Goal: Task Accomplishment & Management: Use online tool/utility

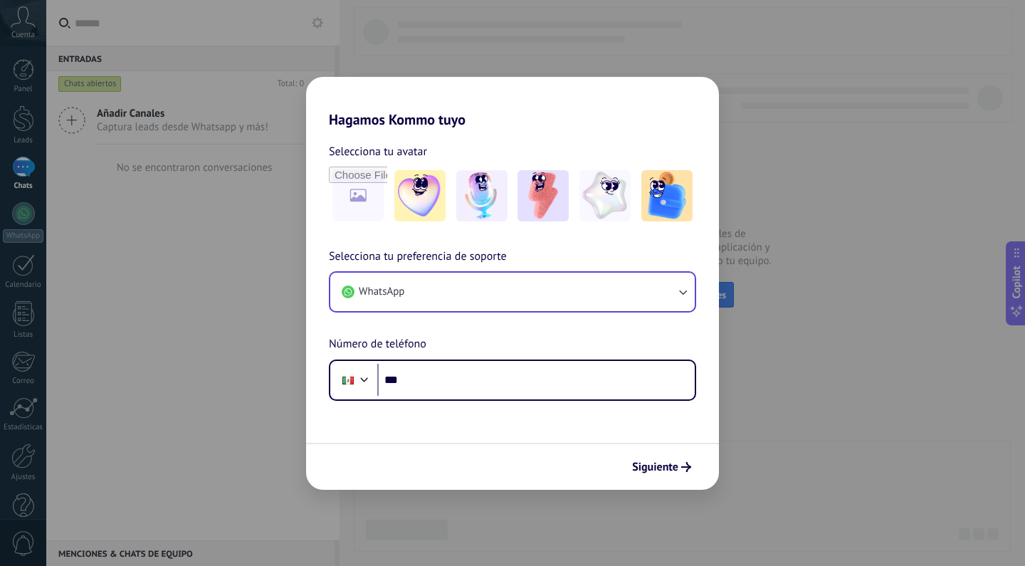
click at [483, 288] on button "WhatsApp" at bounding box center [512, 292] width 364 height 38
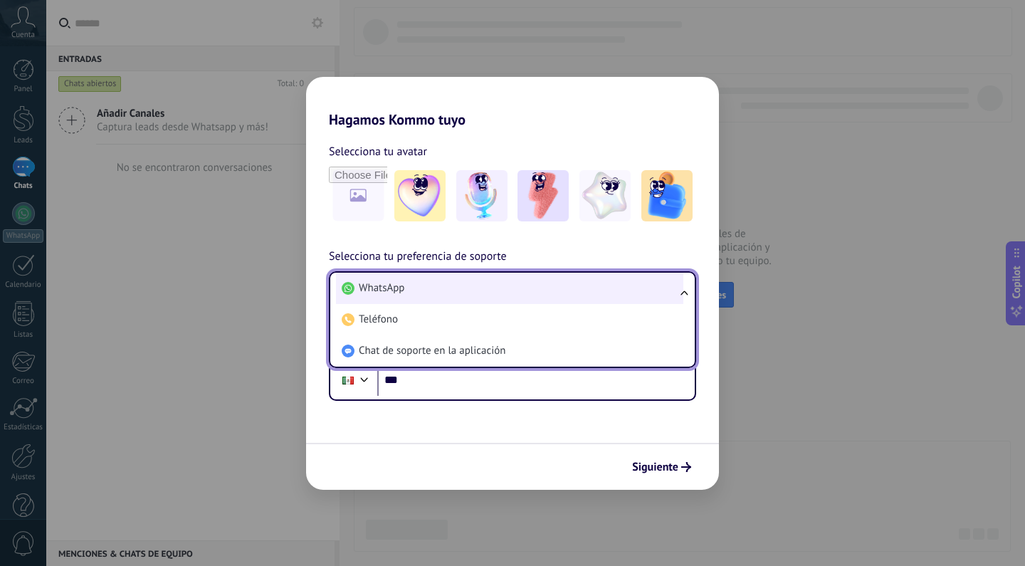
click at [483, 288] on li "WhatsApp" at bounding box center [509, 288] width 347 height 31
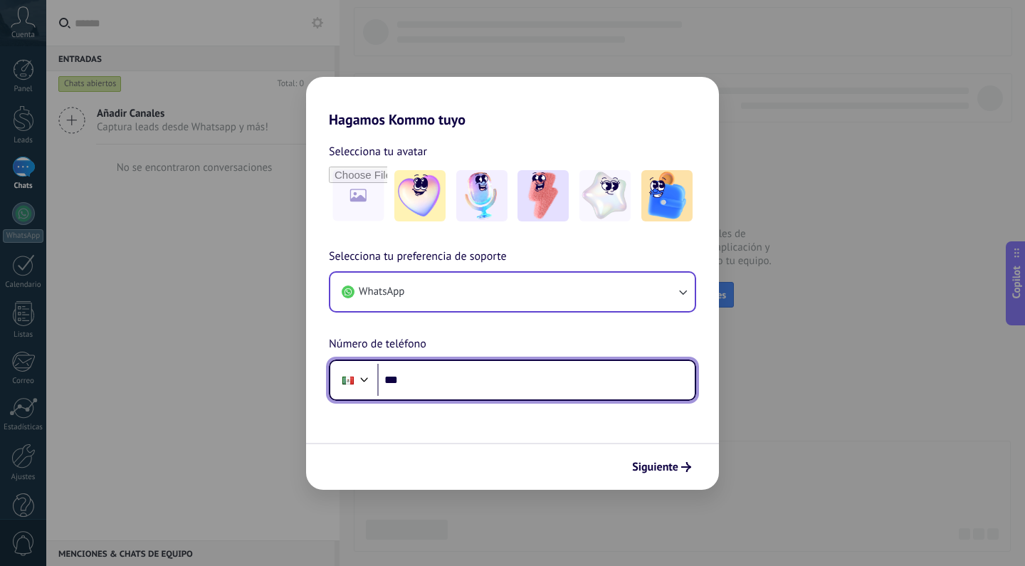
click at [442, 379] on input "***" at bounding box center [535, 380] width 317 height 33
type input "**********"
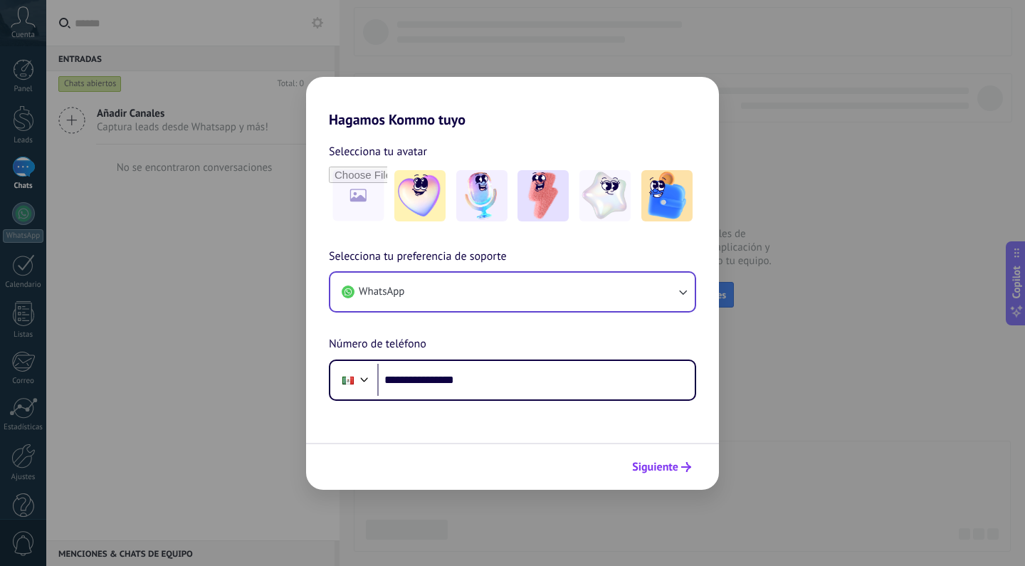
click at [670, 469] on span "Siguiente" at bounding box center [655, 467] width 46 height 10
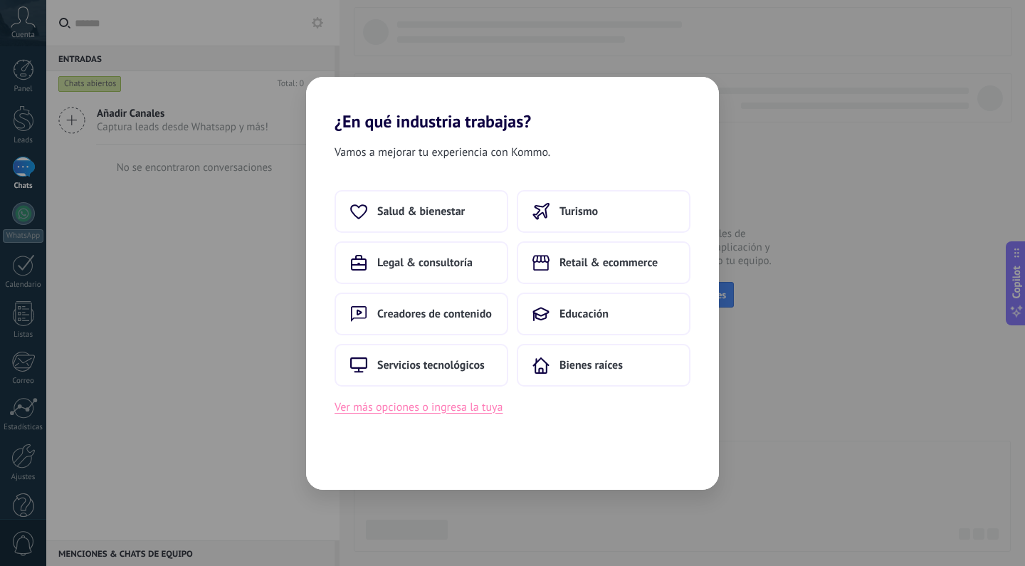
click at [486, 410] on button "Ver más opciones o ingresa la tuya" at bounding box center [419, 407] width 168 height 19
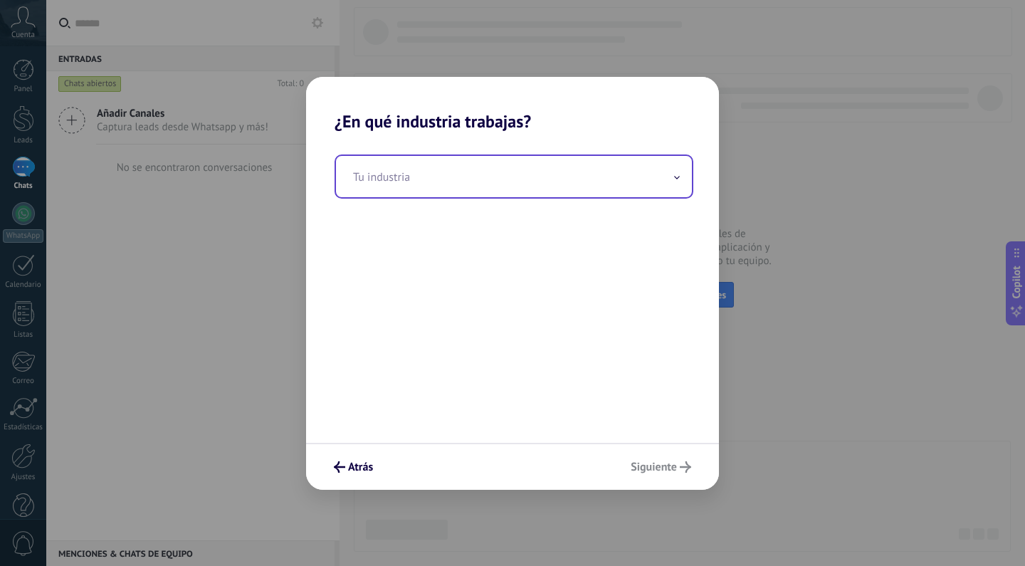
click at [509, 186] on input "text" at bounding box center [514, 176] width 356 height 41
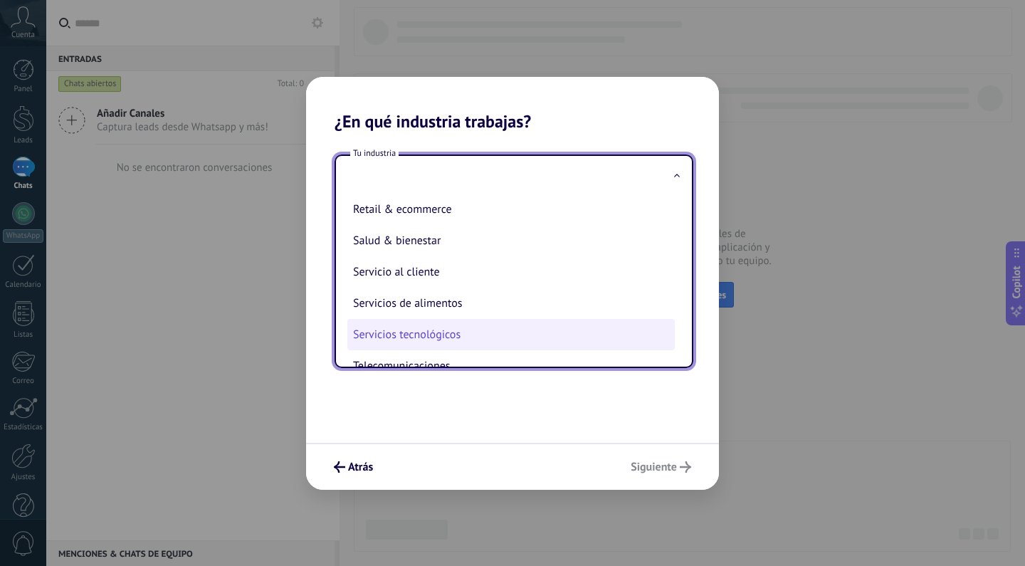
scroll to position [287, 0]
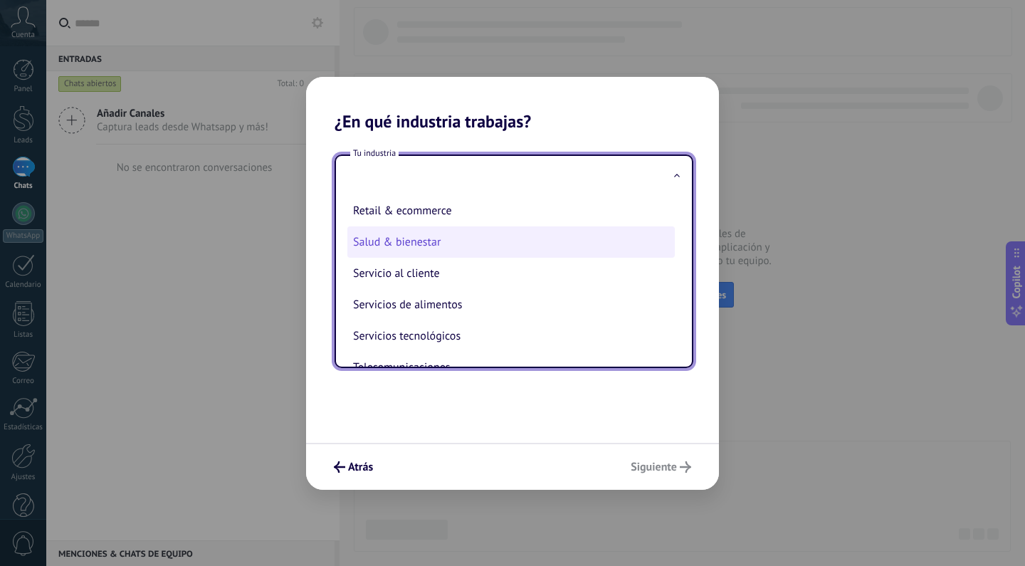
click at [465, 242] on li "Salud & bienestar" at bounding box center [510, 241] width 327 height 31
type input "**********"
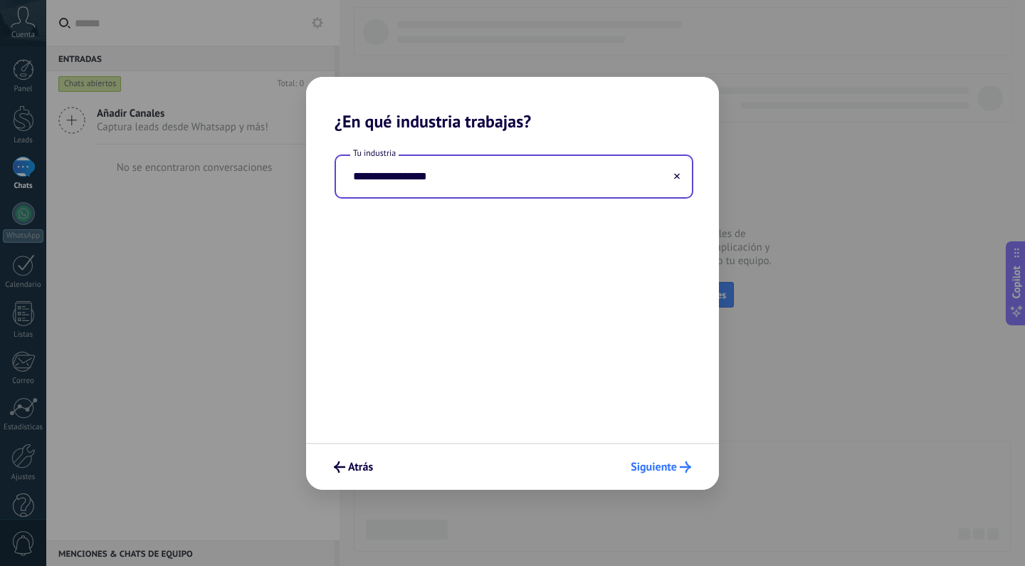
click at [664, 466] on span "Siguiente" at bounding box center [654, 467] width 46 height 10
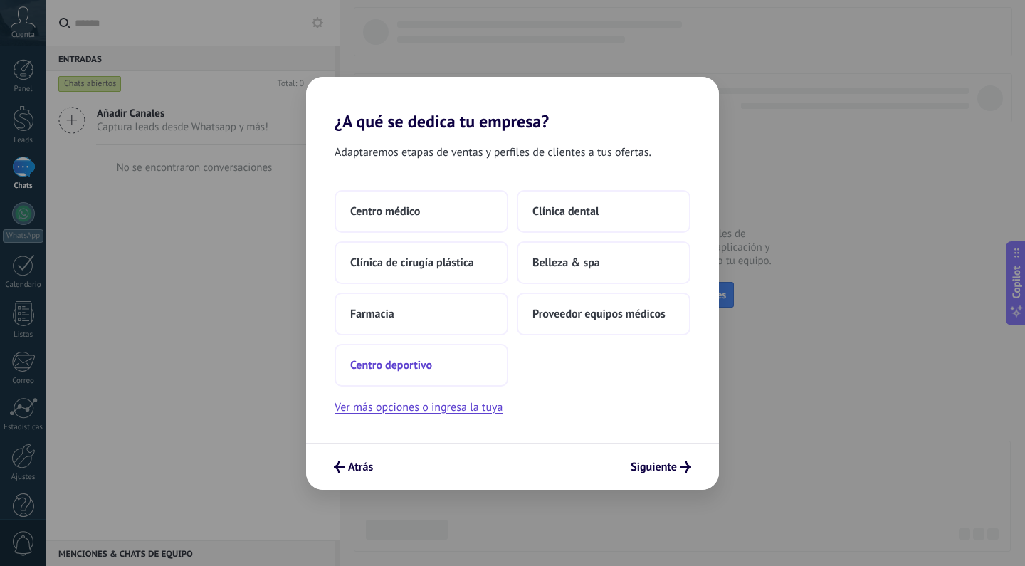
click at [428, 374] on button "Centro deportivo" at bounding box center [422, 365] width 174 height 43
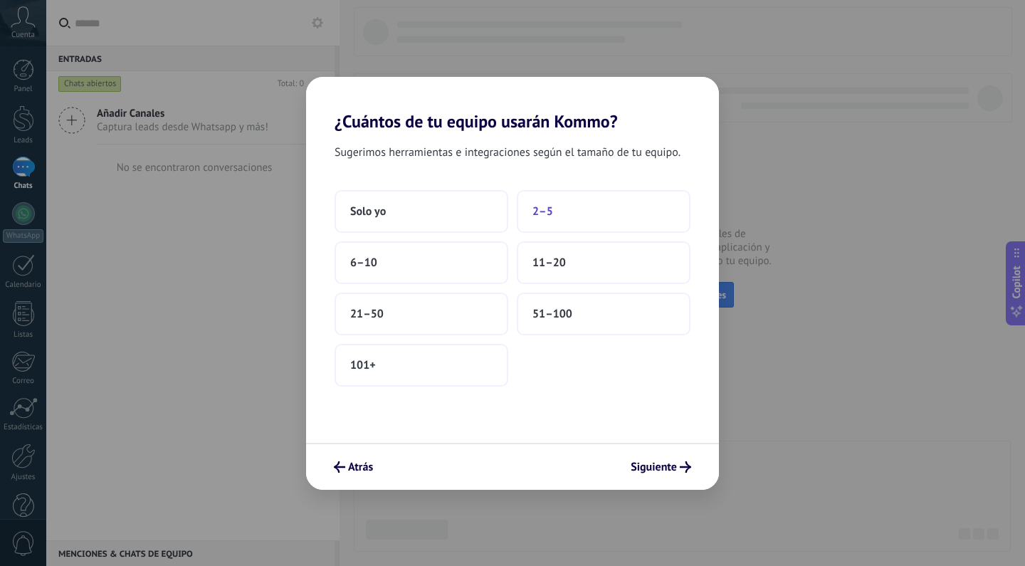
click at [560, 216] on button "2–5" at bounding box center [604, 211] width 174 height 43
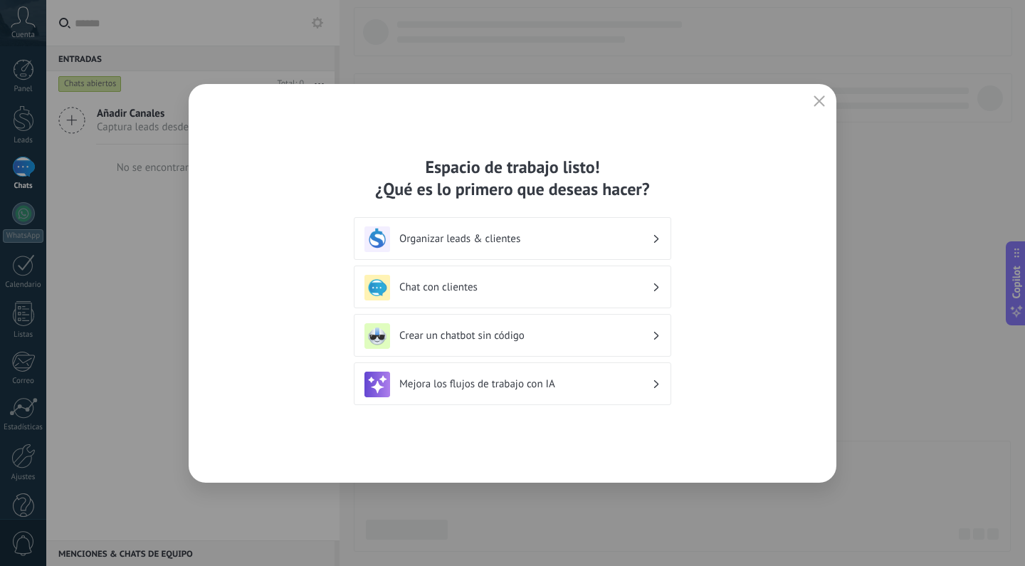
click at [542, 290] on h3 "Chat con clientes" at bounding box center [525, 287] width 253 height 14
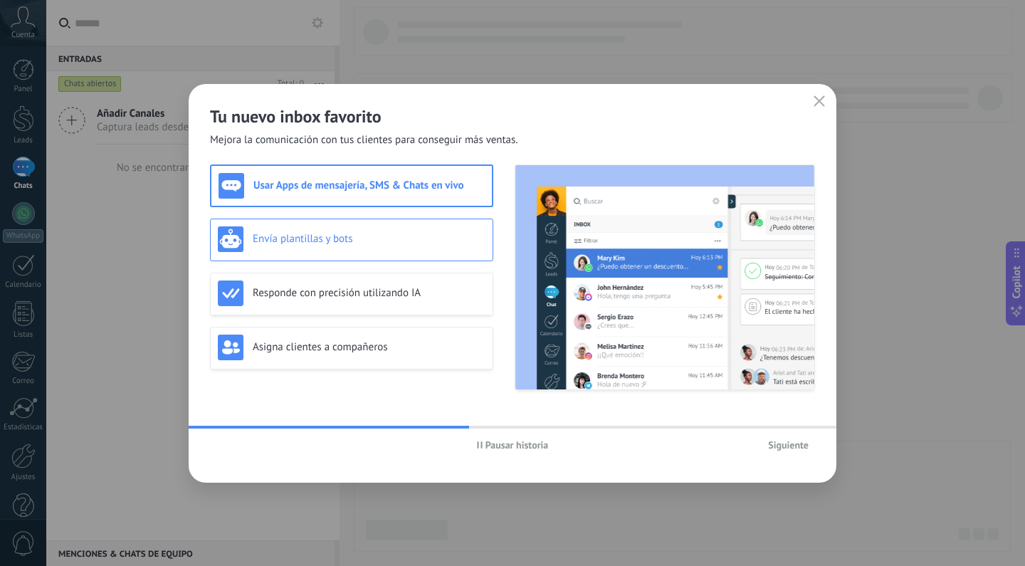
click at [461, 249] on div "Envía plantillas y bots" at bounding box center [352, 239] width 268 height 26
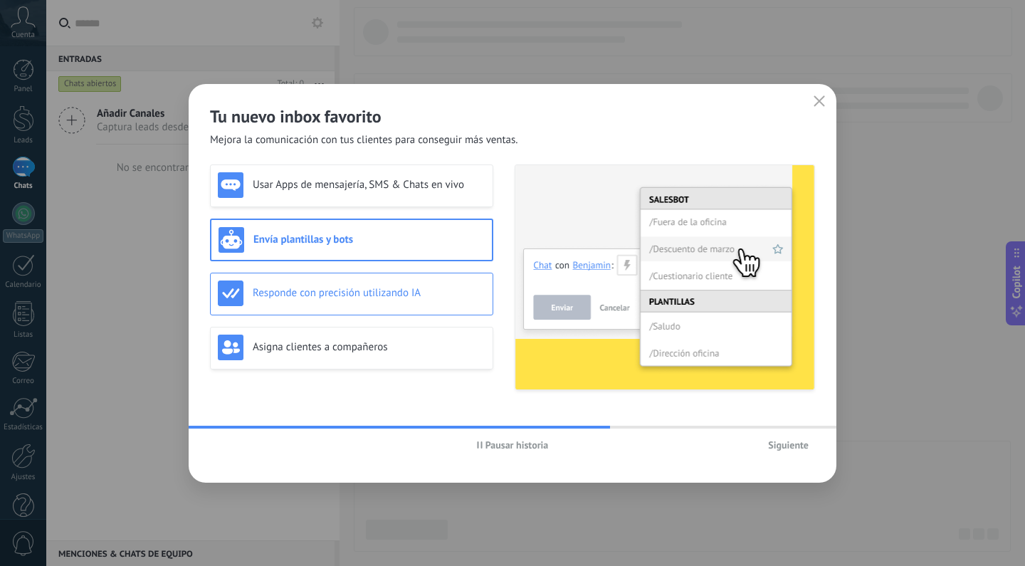
click at [417, 296] on h3 "Responde con precisión utilizando IA" at bounding box center [369, 293] width 233 height 14
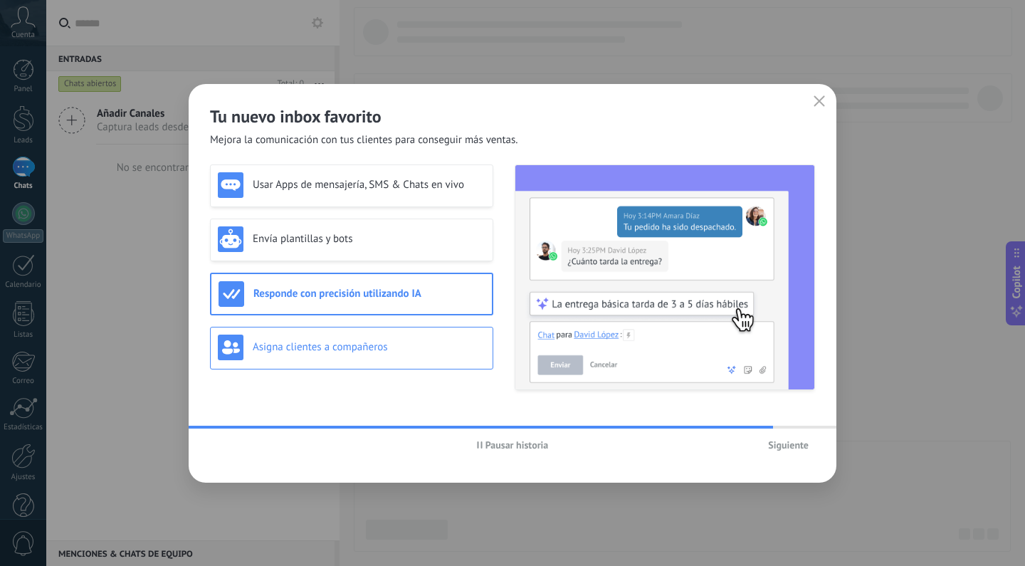
click at [396, 333] on div "Asigna clientes a compañeros" at bounding box center [351, 348] width 283 height 43
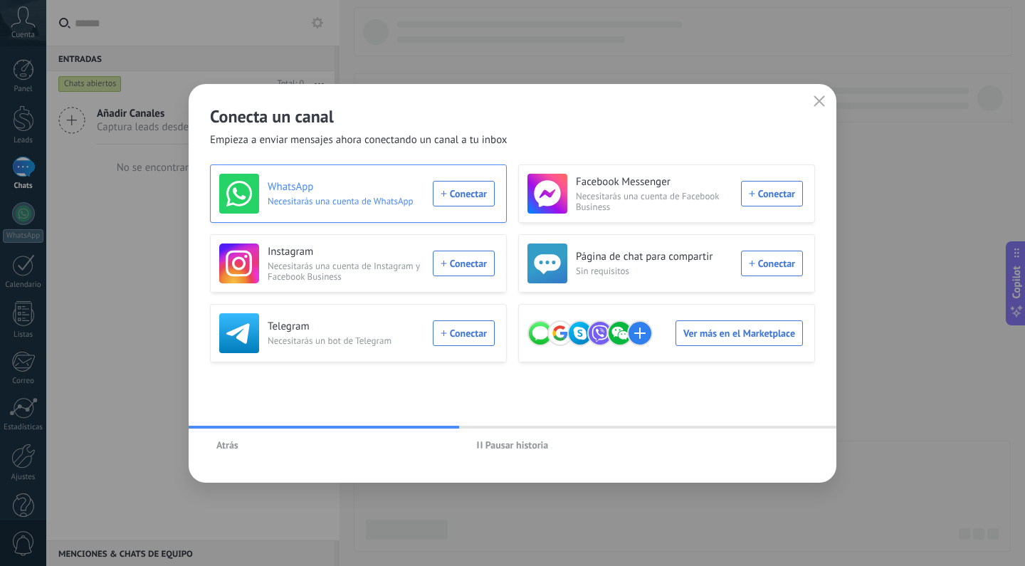
click at [449, 193] on div "WhatsApp Necesitarás una cuenta de WhatsApp Conectar" at bounding box center [356, 194] width 275 height 40
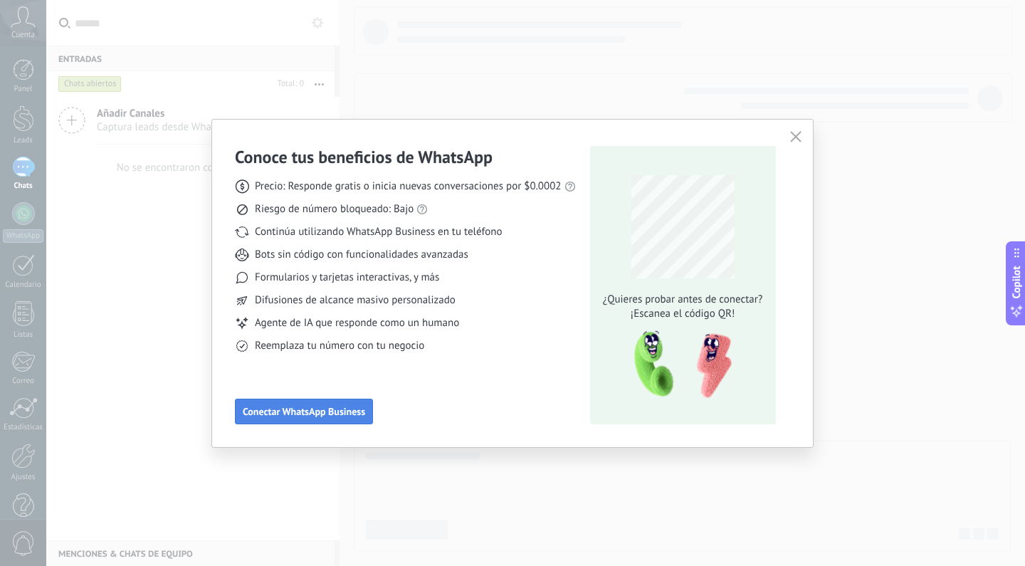
click at [333, 411] on span "Conectar WhatsApp Business" at bounding box center [304, 411] width 122 height 10
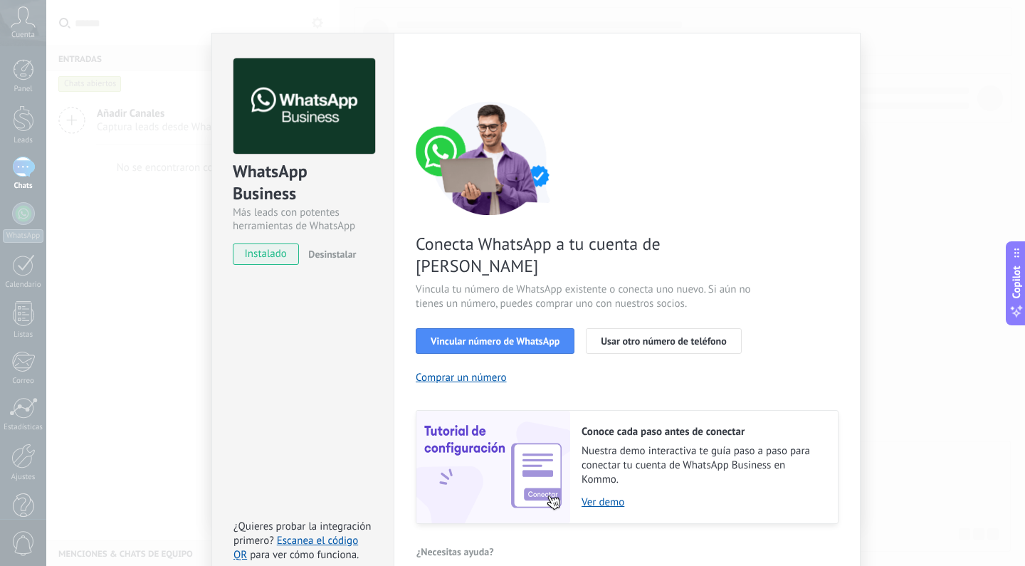
scroll to position [38, 0]
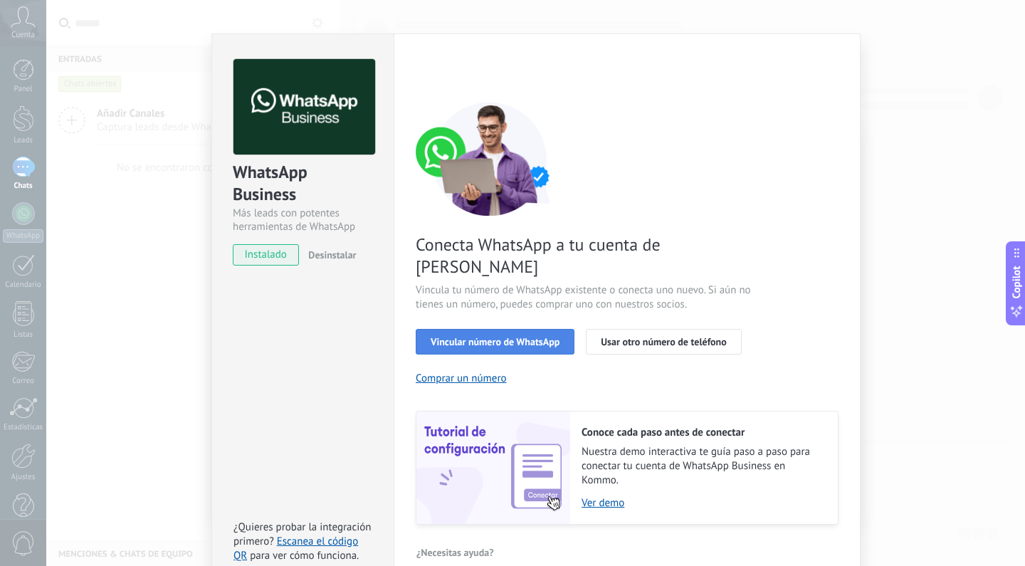
click at [441, 337] on span "Vincular número de WhatsApp" at bounding box center [495, 342] width 129 height 10
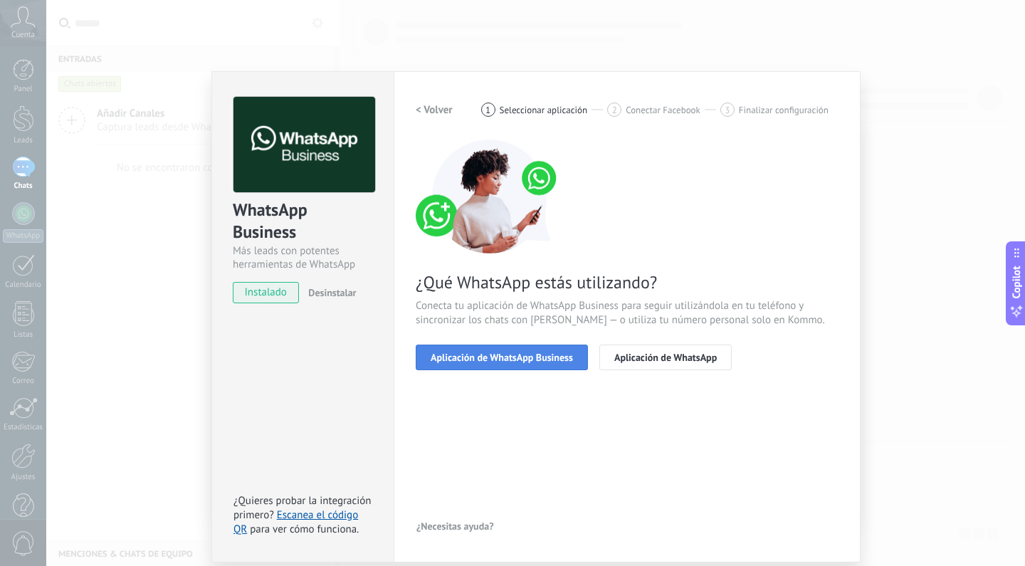
scroll to position [0, 0]
click at [488, 311] on span "Conecta tu aplicación de WhatsApp Business para seguir utilizándola en tu teléf…" at bounding box center [627, 313] width 423 height 28
